Goal: Ask a question

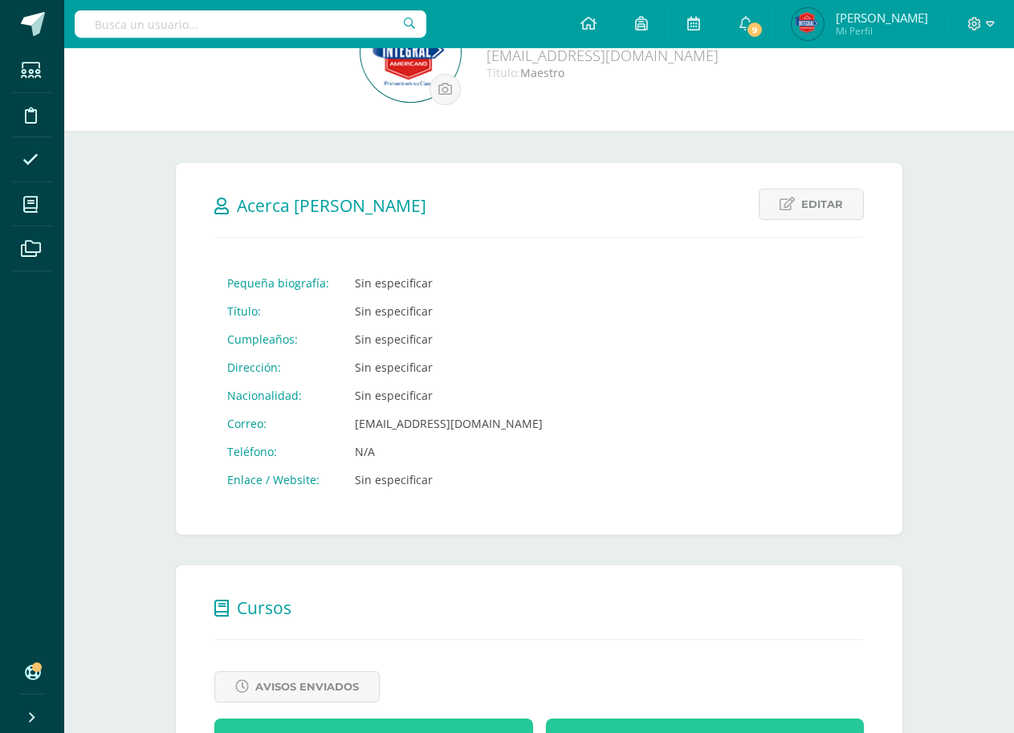
scroll to position [29, 0]
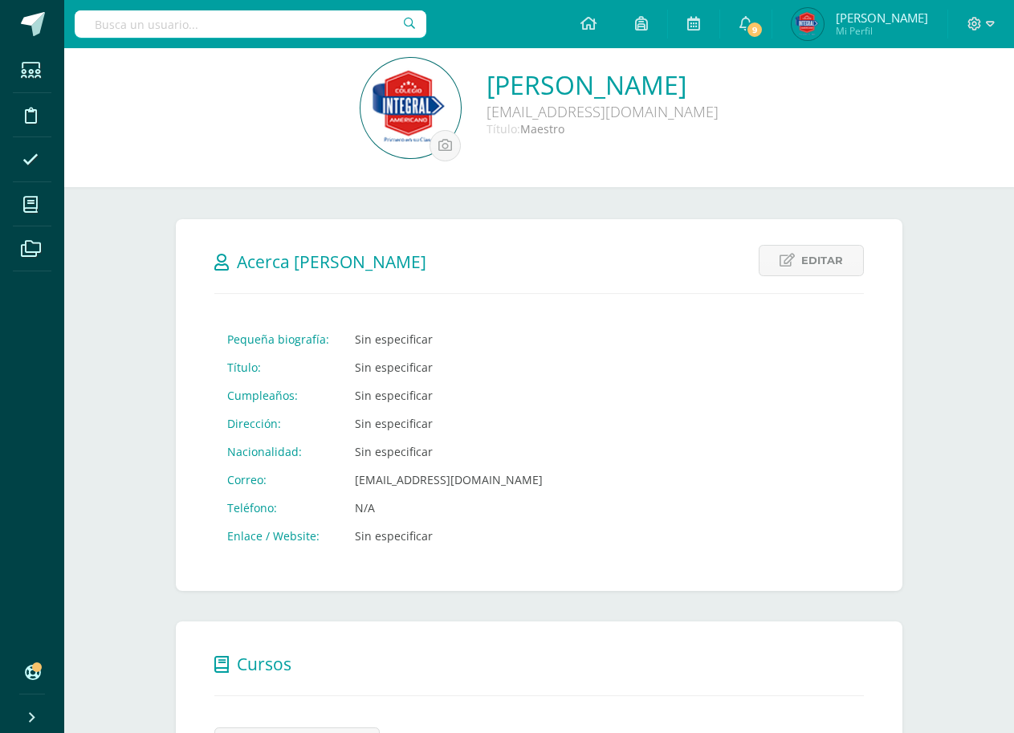
click at [884, 18] on span "[PERSON_NAME]" at bounding box center [882, 18] width 92 height 16
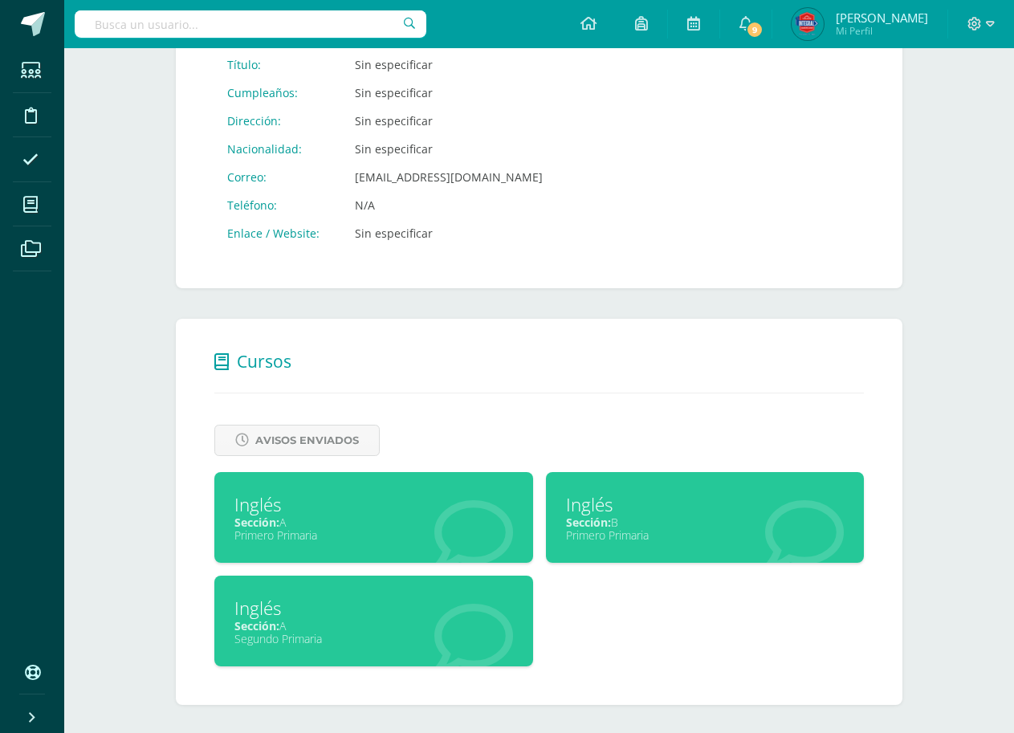
click at [373, 622] on div "Sección: A" at bounding box center [374, 625] width 279 height 15
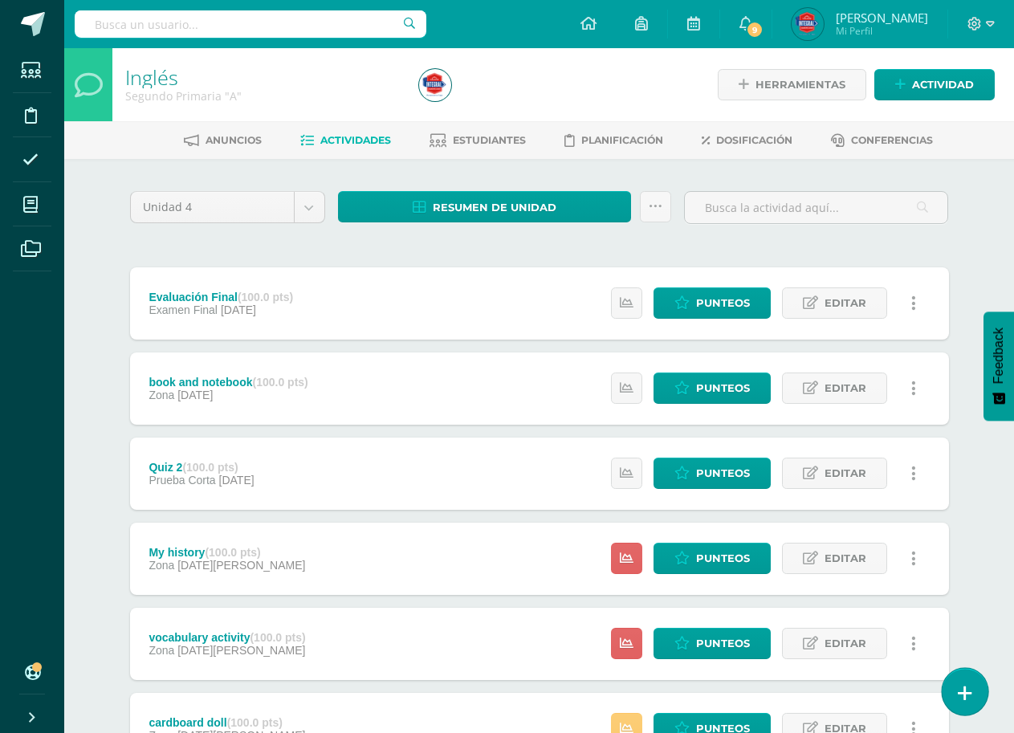
click at [969, 693] on icon at bounding box center [965, 693] width 14 height 18
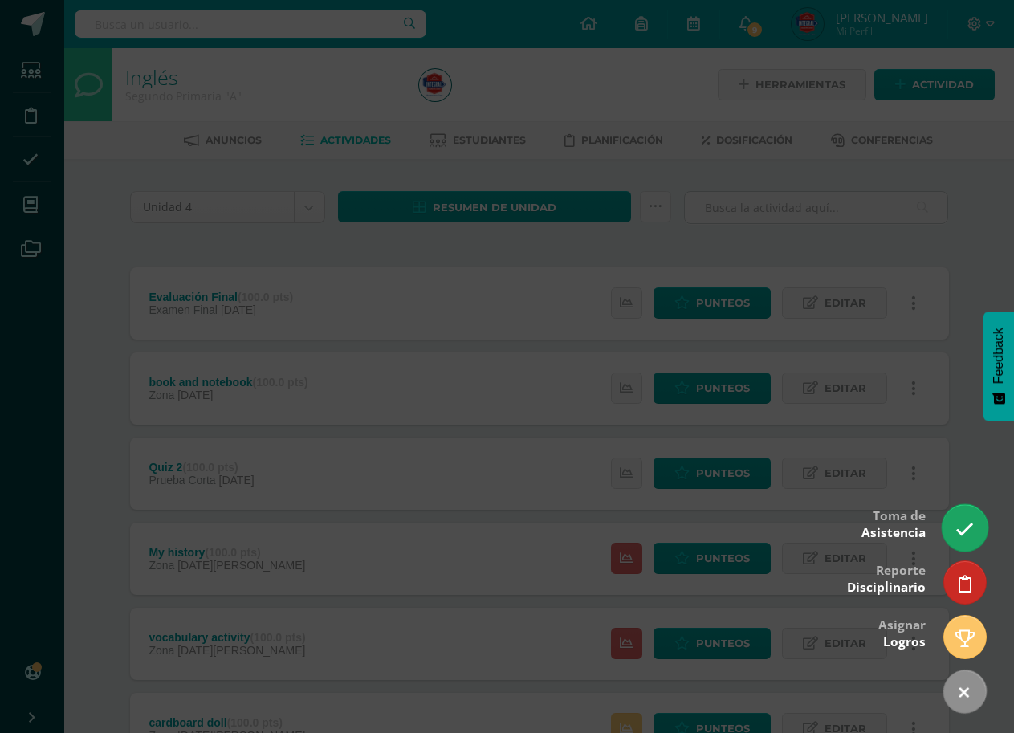
click at [962, 514] on link at bounding box center [965, 527] width 46 height 47
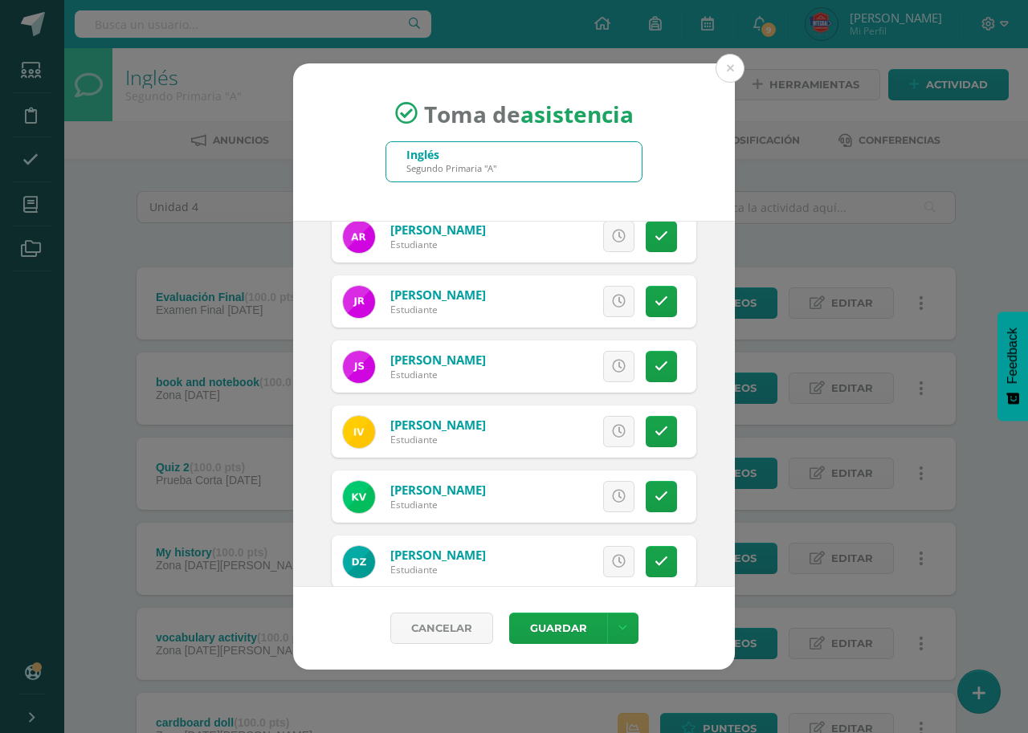
scroll to position [1541, 0]
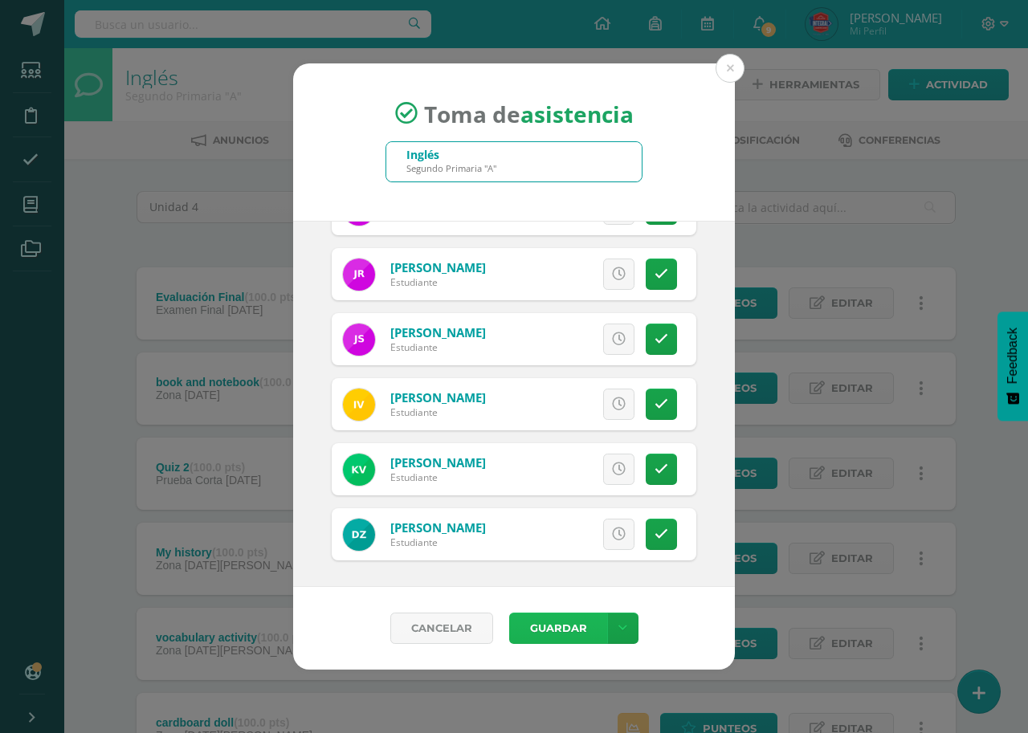
drag, startPoint x: 543, startPoint y: 626, endPoint x: 583, endPoint y: 620, distance: 40.5
click at [544, 626] on button "Guardar" at bounding box center [558, 628] width 98 height 31
